Goal: Task Accomplishment & Management: Use online tool/utility

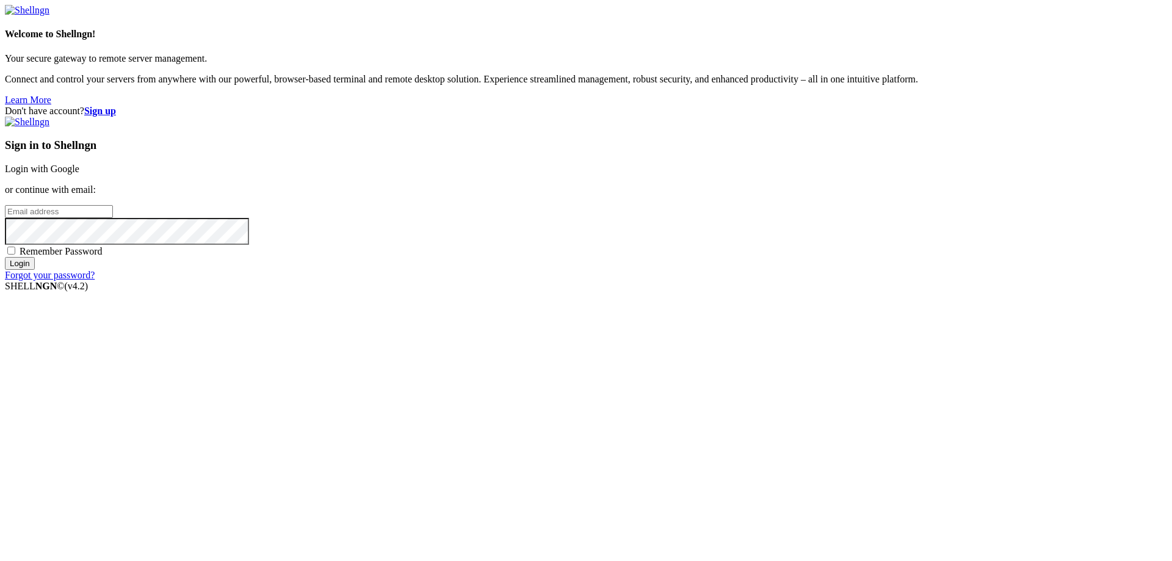
click at [79, 174] on link "Login with Google" at bounding box center [42, 169] width 74 height 10
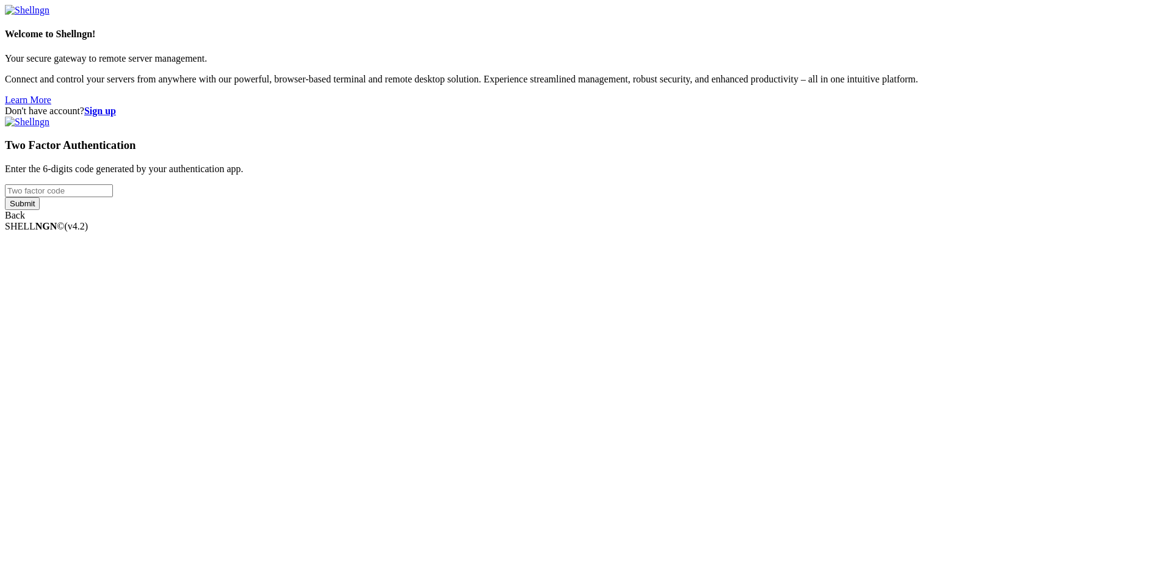
click at [113, 197] on input "number" at bounding box center [59, 190] width 108 height 13
type input "347281"
click at [40, 210] on input "Submit" at bounding box center [22, 203] width 35 height 13
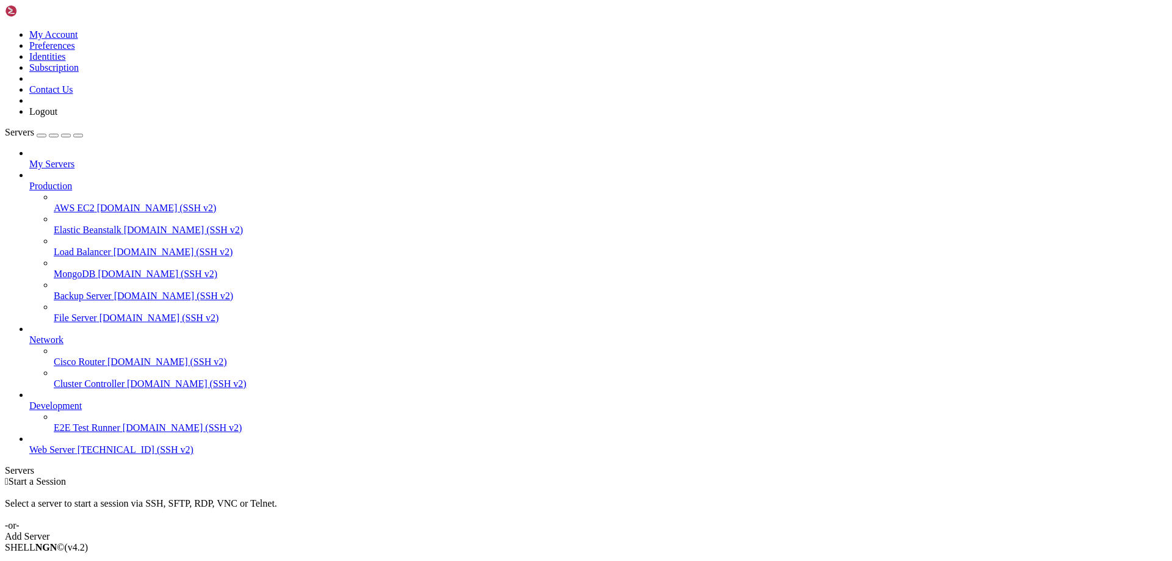
drag, startPoint x: 194, startPoint y: 37, endPoint x: 258, endPoint y: 40, distance: 64.8
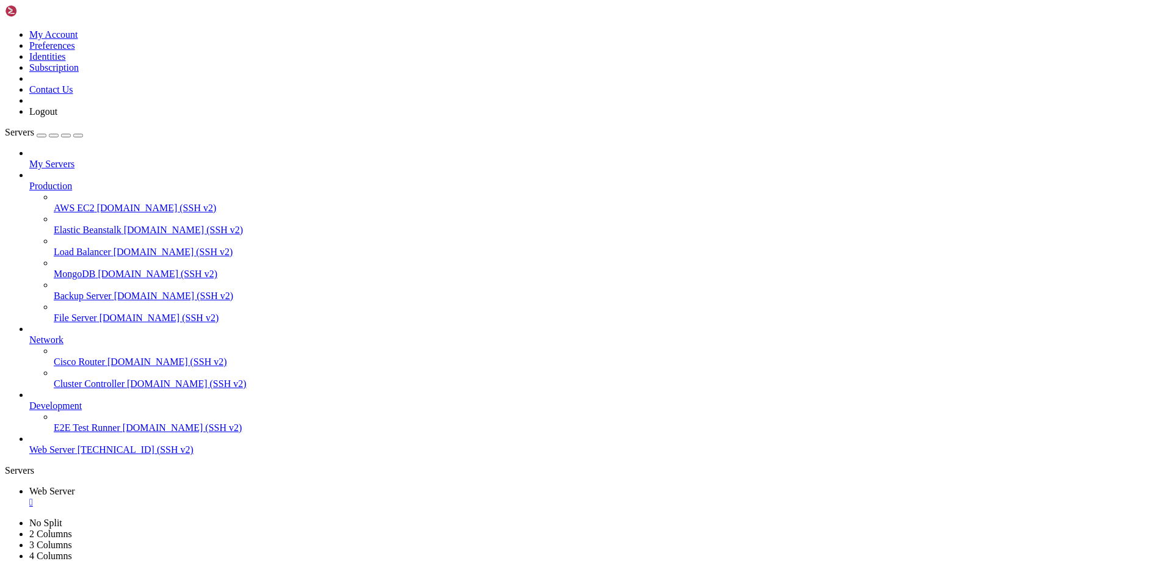
type input "/var/www/drupal_phonecardsite/sites/default/files/phonecard_images/packs"
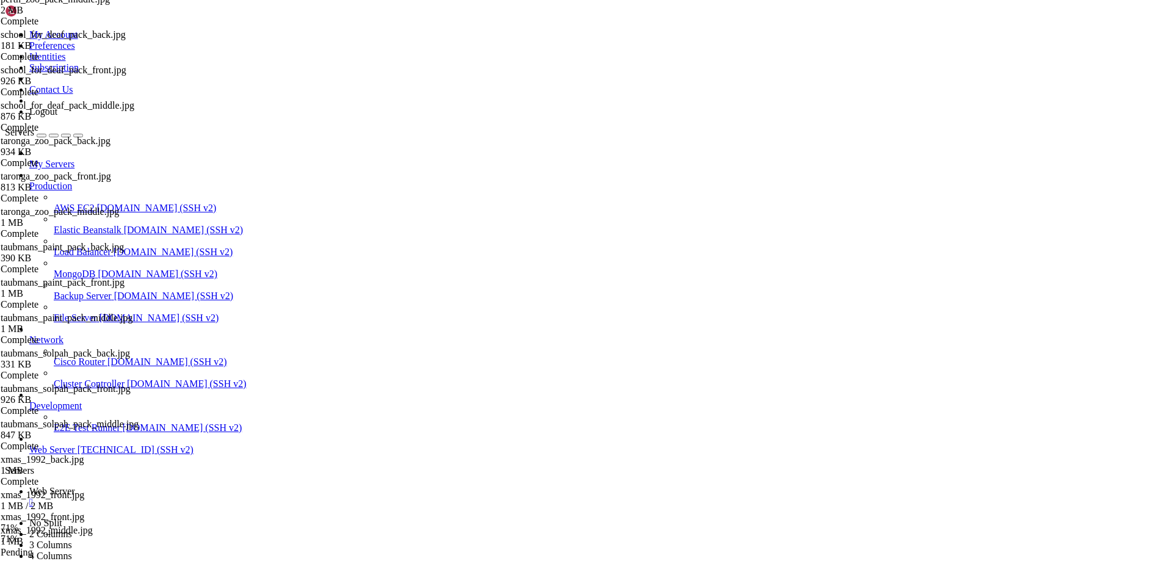
scroll to position [1459, 0]
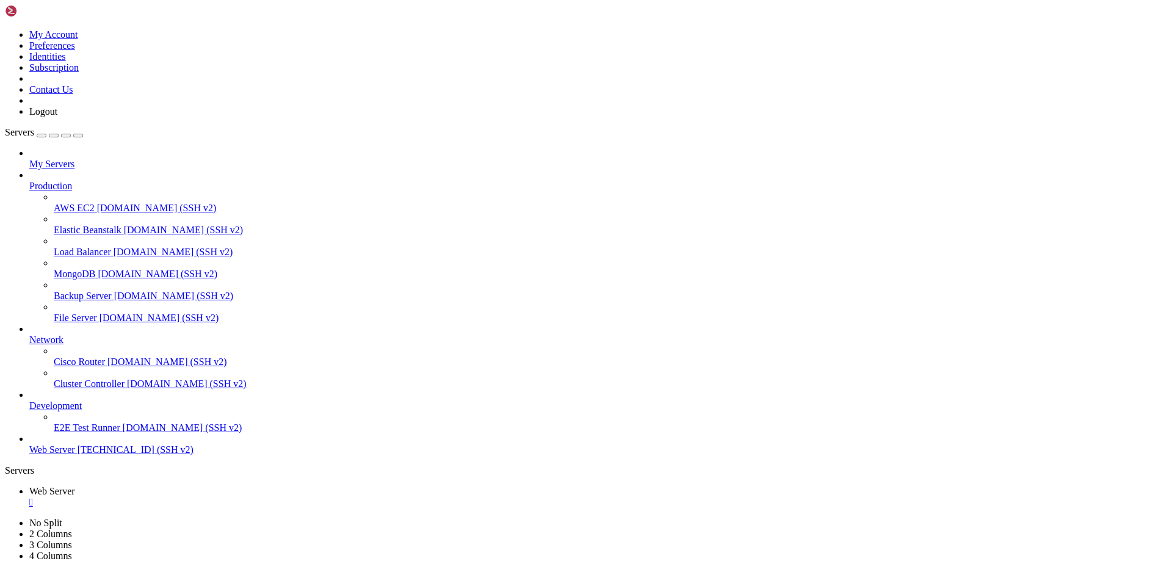
click at [233, 497] on div "" at bounding box center [598, 502] width 1138 height 11
click at [34, 456] on link "Web Server [TECHNICAL_ID] (SSH v2)" at bounding box center [598, 450] width 1138 height 11
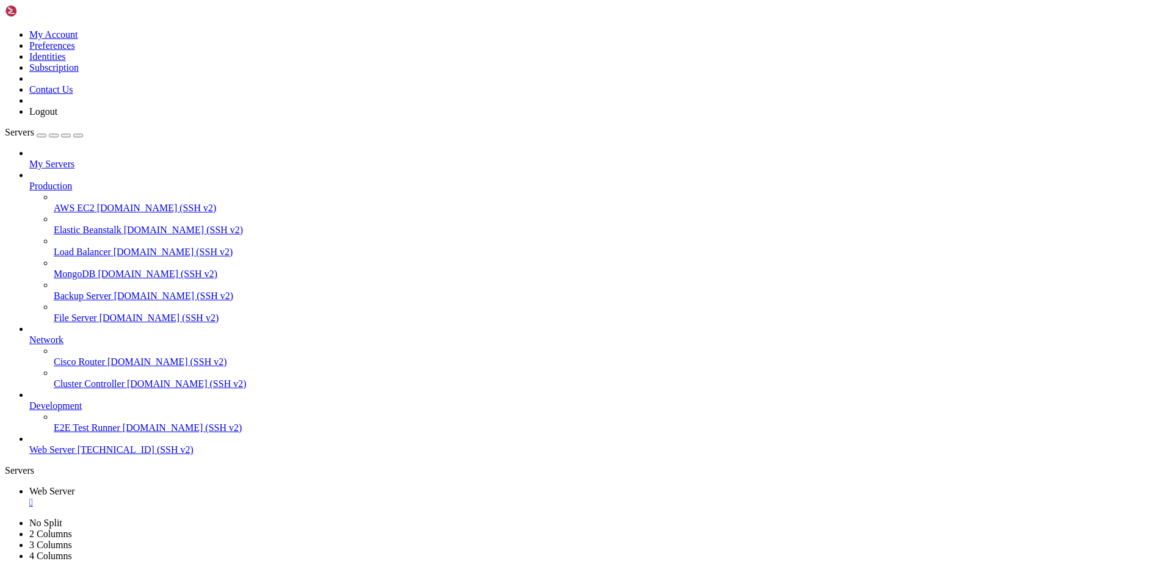
drag, startPoint x: 82, startPoint y: 725, endPoint x: 193, endPoint y: 725, distance: 111.1
